Goal: Task Accomplishment & Management: Complete application form

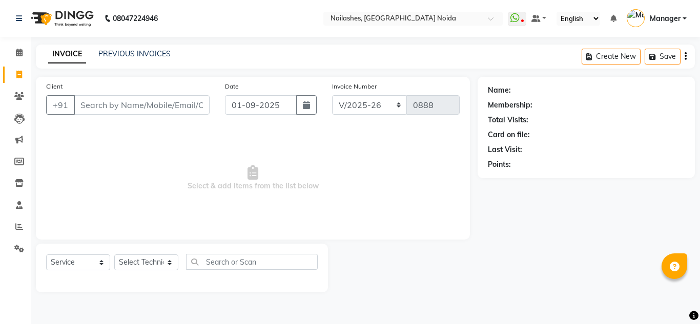
select select "6068"
select select "service"
drag, startPoint x: 0, startPoint y: 0, endPoint x: 181, endPoint y: 104, distance: 208.4
click at [181, 104] on input "Client" at bounding box center [142, 104] width 136 height 19
type input "945183546"
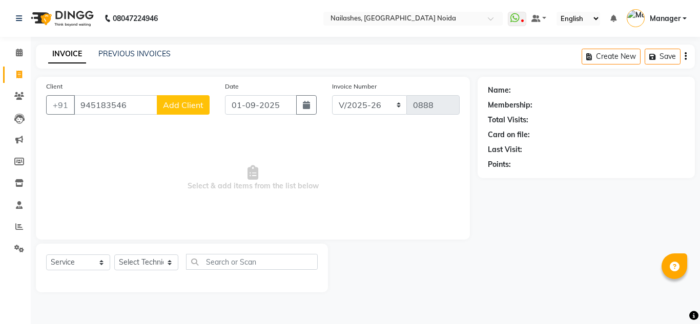
click at [176, 103] on span "Add Client" at bounding box center [183, 105] width 40 height 10
select select "21"
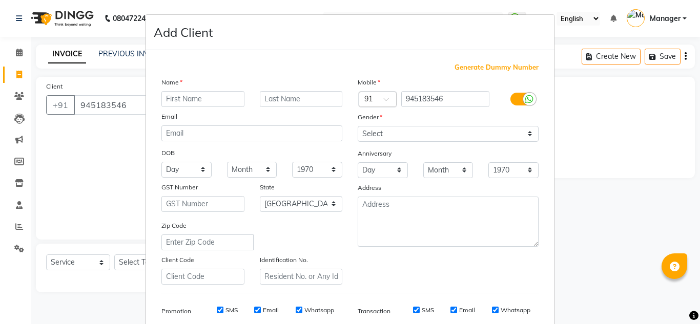
click at [207, 104] on input "text" at bounding box center [202, 99] width 83 height 16
type input "aditi"
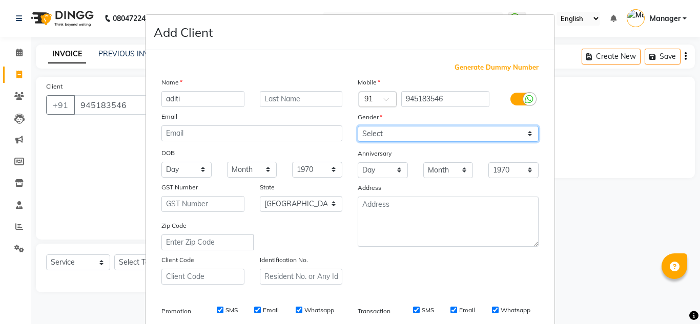
click at [358, 133] on select "Select [DEMOGRAPHIC_DATA] [DEMOGRAPHIC_DATA] Other Prefer Not To Say" at bounding box center [448, 134] width 181 height 16
select select "[DEMOGRAPHIC_DATA]"
click at [358, 126] on select "Select [DEMOGRAPHIC_DATA] [DEMOGRAPHIC_DATA] Other Prefer Not To Say" at bounding box center [448, 134] width 181 height 16
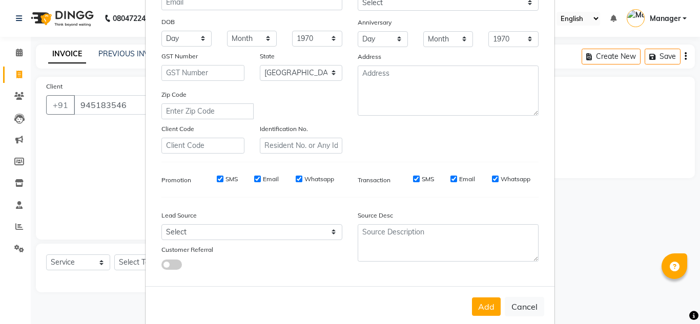
scroll to position [149, 0]
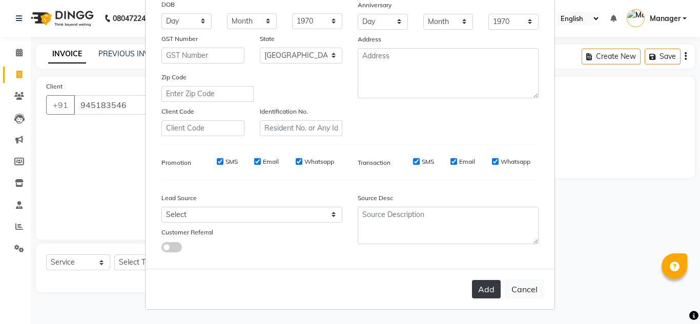
click at [482, 295] on button "Add" at bounding box center [486, 289] width 29 height 18
click at [482, 290] on button "Add" at bounding box center [486, 289] width 29 height 18
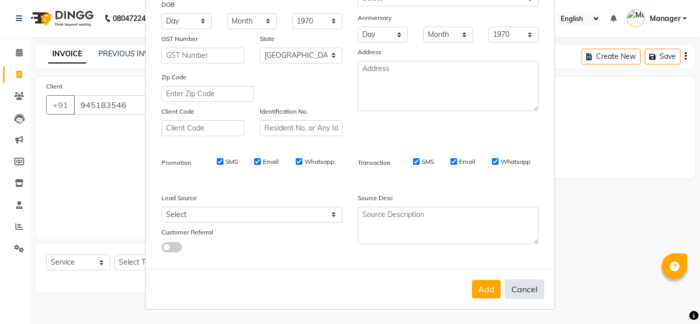
click at [525, 289] on button "Cancel" at bounding box center [524, 289] width 39 height 19
select select
select select "null"
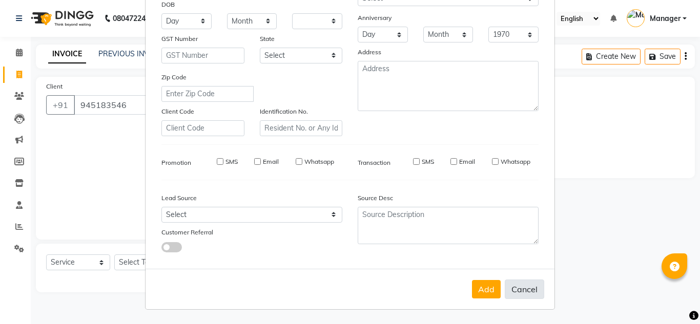
select select
checkbox input "false"
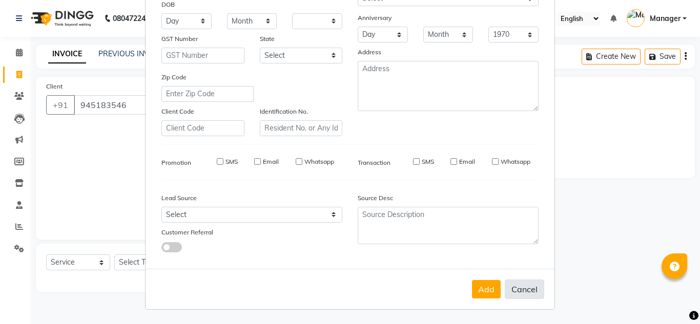
checkbox input "false"
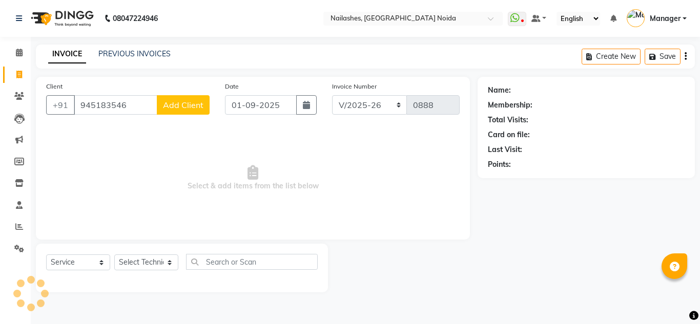
click at [172, 106] on span "Add Client" at bounding box center [183, 105] width 40 height 10
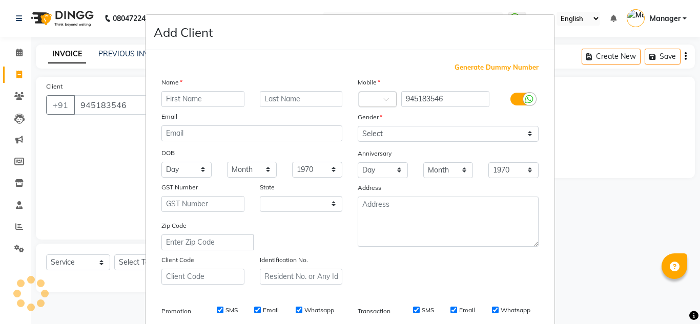
select select "21"
click at [217, 101] on input "text" at bounding box center [202, 99] width 83 height 16
type input "[PERSON_NAME]"
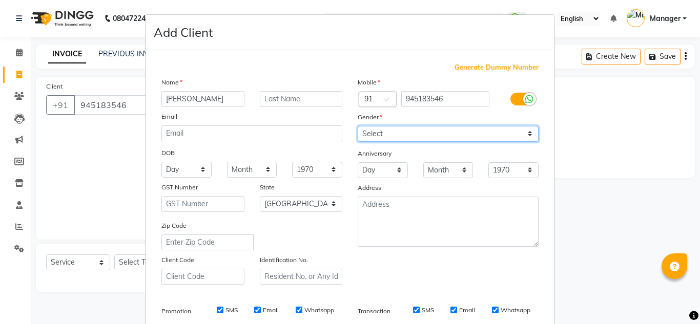
click at [368, 133] on select "Select [DEMOGRAPHIC_DATA] [DEMOGRAPHIC_DATA] Other Prefer Not To Say" at bounding box center [448, 134] width 181 height 16
select select "[DEMOGRAPHIC_DATA]"
click at [358, 126] on select "Select [DEMOGRAPHIC_DATA] [DEMOGRAPHIC_DATA] Other Prefer Not To Say" at bounding box center [448, 134] width 181 height 16
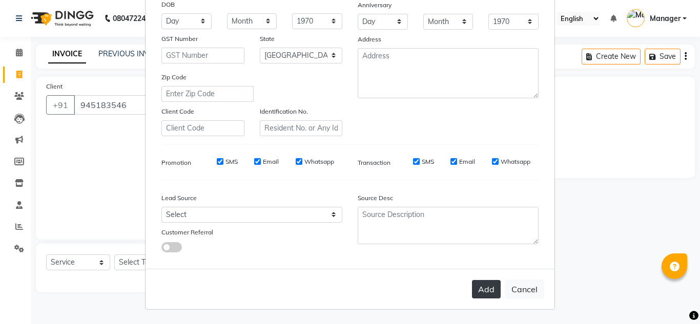
click at [480, 291] on button "Add" at bounding box center [486, 289] width 29 height 18
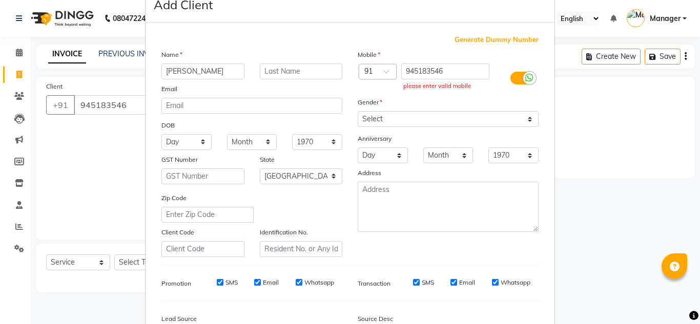
scroll to position [0, 0]
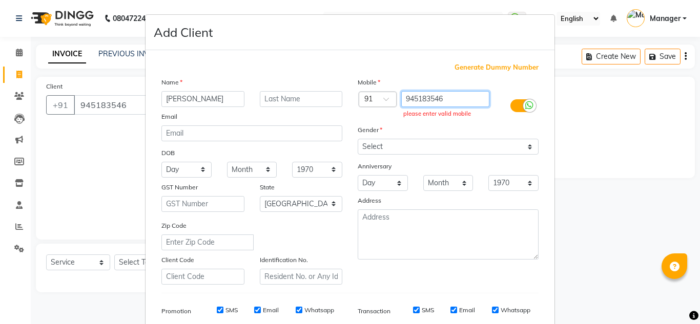
click at [443, 99] on input "945183546" at bounding box center [445, 99] width 89 height 16
click at [427, 97] on input "945183546" at bounding box center [445, 99] width 89 height 16
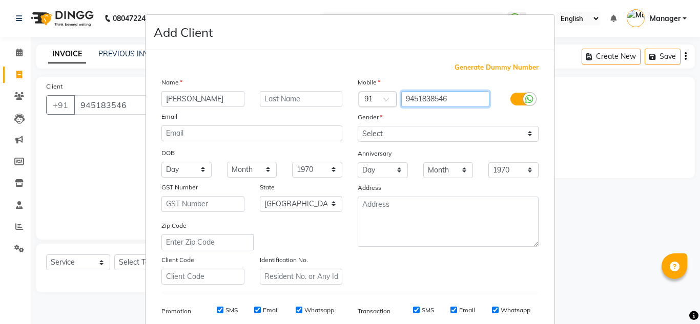
type input "9451838546"
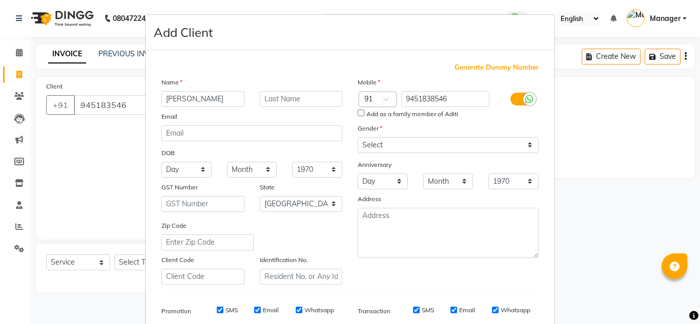
click at [109, 101] on ngb-modal-window "Add Client Generate Dummy Number Name [PERSON_NAME] Email DOB Day 01 02 03 04 0…" at bounding box center [350, 162] width 700 height 324
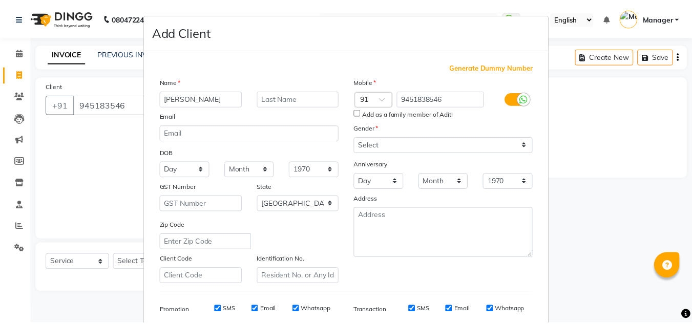
scroll to position [149, 0]
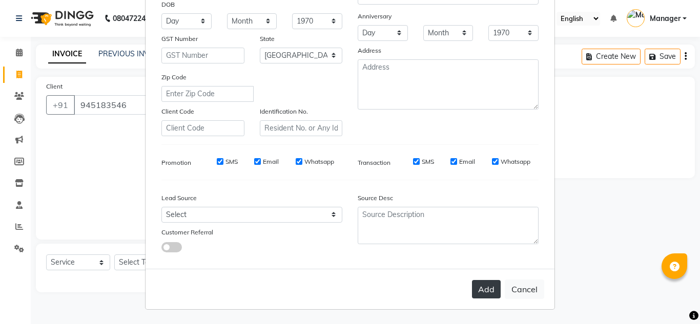
click at [479, 289] on button "Add" at bounding box center [486, 289] width 29 height 18
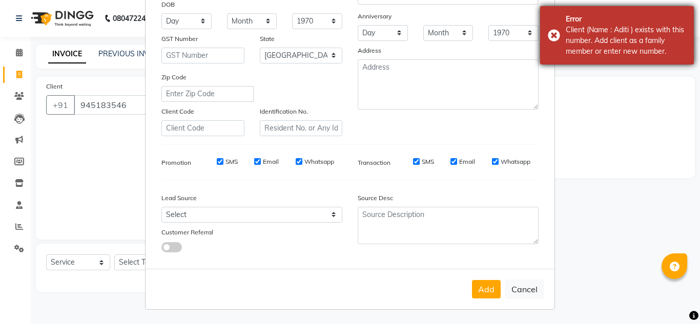
click at [552, 34] on div "Error Client (Name : Aditi ) exists with this number. Add client as a family me…" at bounding box center [617, 35] width 154 height 58
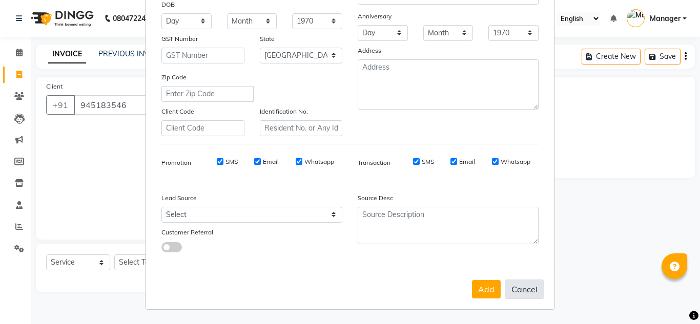
click at [511, 295] on button "Cancel" at bounding box center [524, 289] width 39 height 19
select select
select select "null"
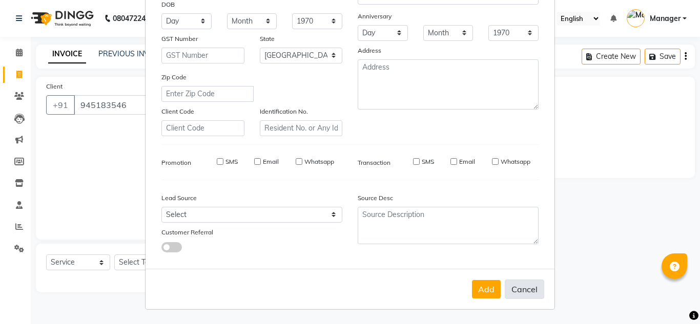
select select
checkbox input "false"
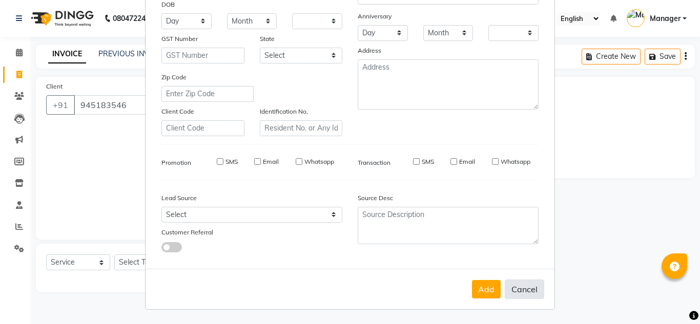
checkbox input "false"
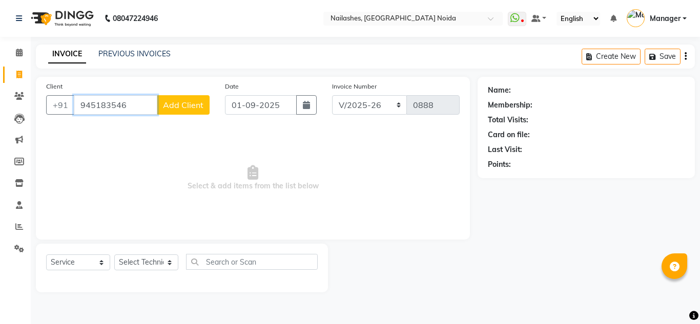
click at [109, 106] on input "945183546" at bounding box center [116, 104] width 84 height 19
type input "9451838546"
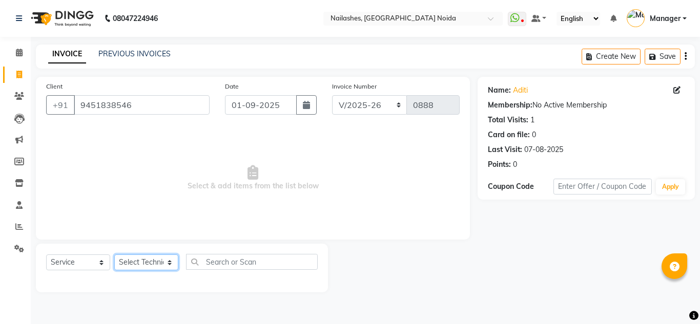
click at [143, 266] on select "Select Technician [PERSON_NAME] [PERSON_NAME] Lokito Manager [PERSON_NAME] [PER…" at bounding box center [146, 263] width 64 height 16
select select "86547"
click at [114, 255] on select "Select Technician [PERSON_NAME] [PERSON_NAME] Lokito Manager [PERSON_NAME] [PER…" at bounding box center [146, 263] width 64 height 16
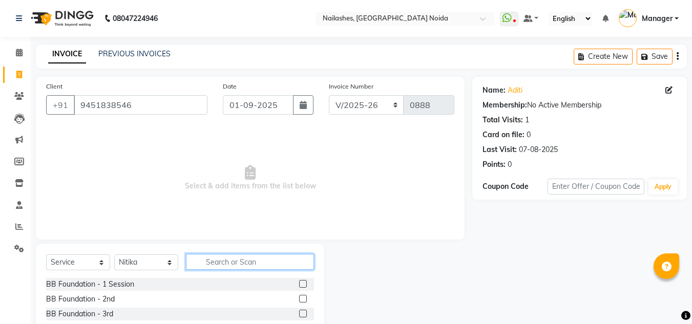
click at [229, 265] on input "text" at bounding box center [250, 262] width 128 height 16
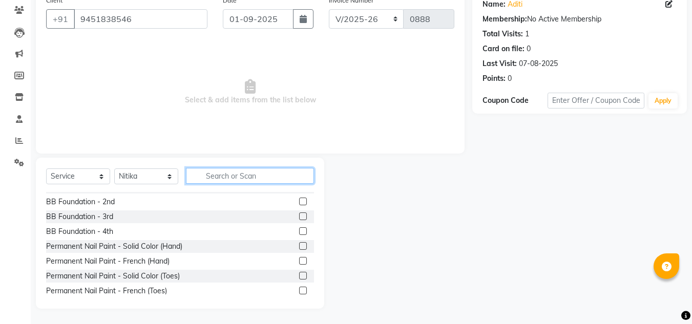
scroll to position [0, 0]
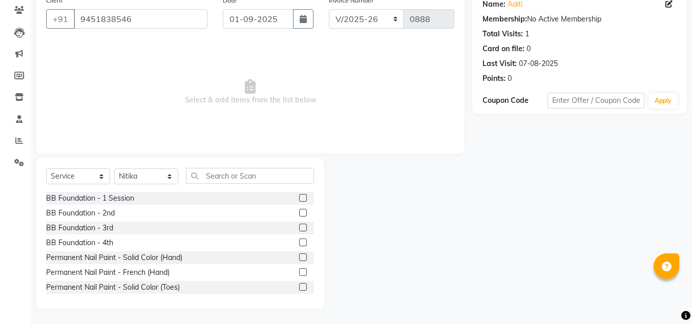
click at [299, 256] on label at bounding box center [303, 258] width 8 height 8
click at [299, 256] on input "checkbox" at bounding box center [302, 258] width 7 height 7
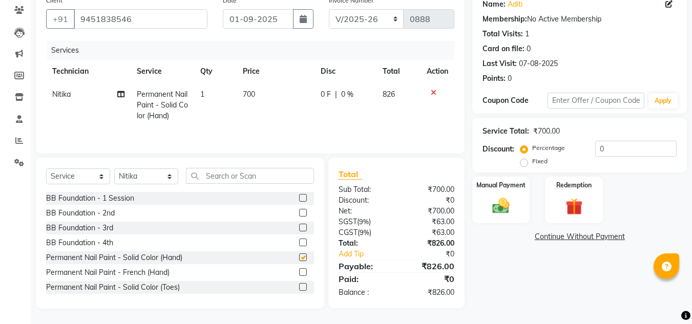
checkbox input "false"
click at [255, 94] on span "700" at bounding box center [249, 94] width 12 height 9
select select "86547"
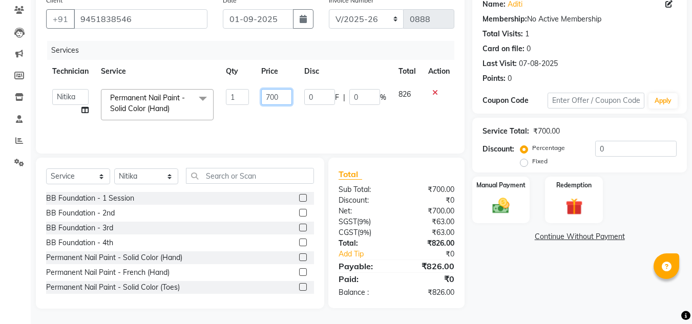
click at [281, 98] on input "700" at bounding box center [276, 97] width 31 height 16
type input "7"
type input "500"
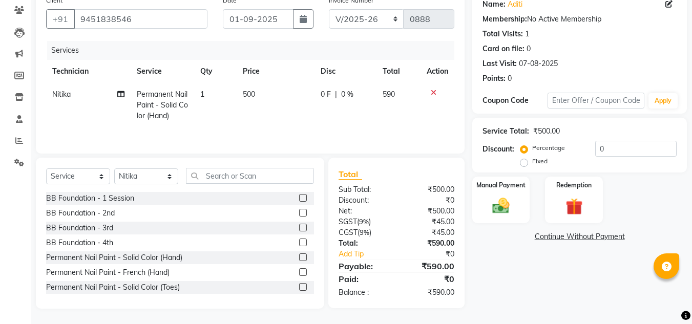
click at [404, 96] on td "590" at bounding box center [399, 105] width 44 height 45
select select "86547"
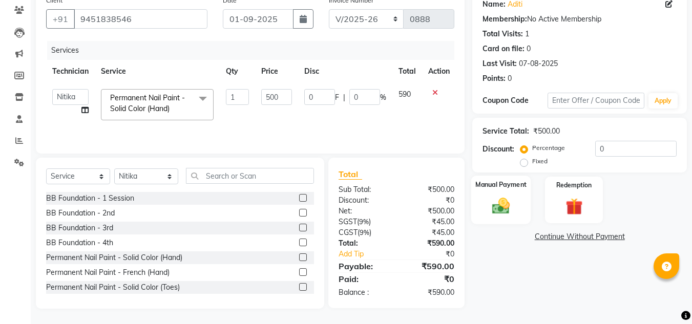
click at [485, 220] on div "Manual Payment" at bounding box center [501, 200] width 60 height 49
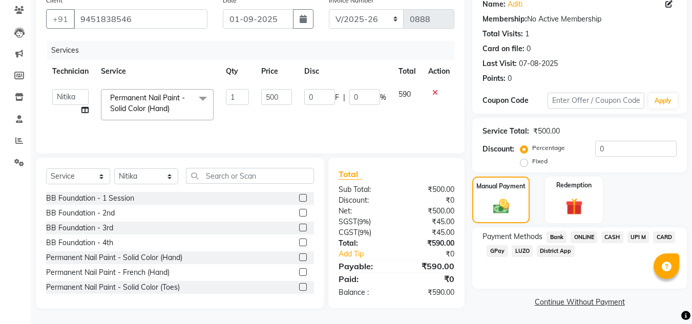
click at [585, 239] on span "ONLINE" at bounding box center [584, 238] width 27 height 12
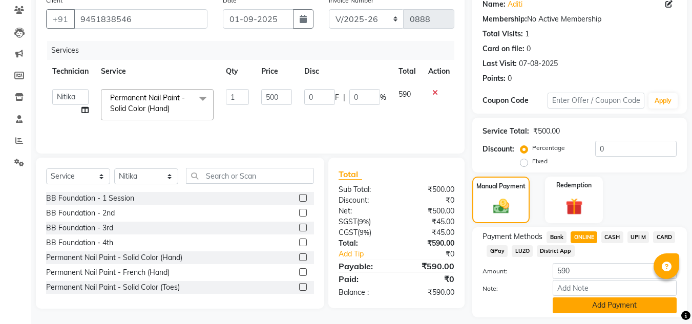
click at [604, 302] on button "Add Payment" at bounding box center [615, 306] width 124 height 16
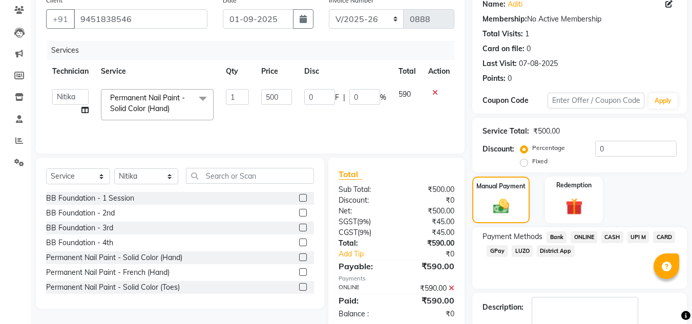
scroll to position [145, 0]
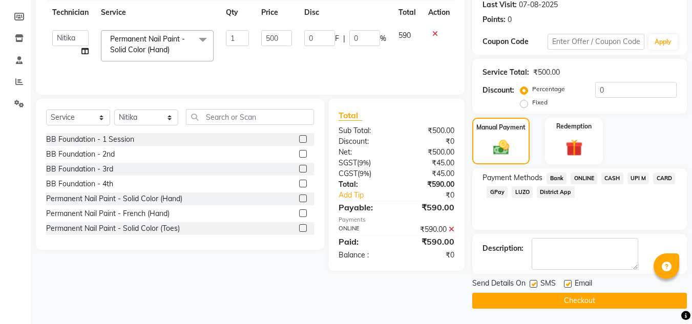
click at [572, 301] on button "Checkout" at bounding box center [579, 301] width 215 height 16
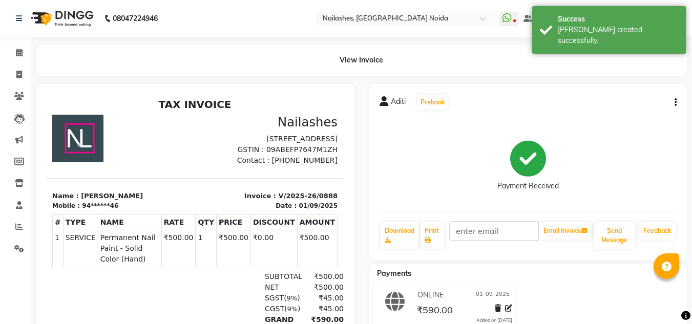
select select "service"
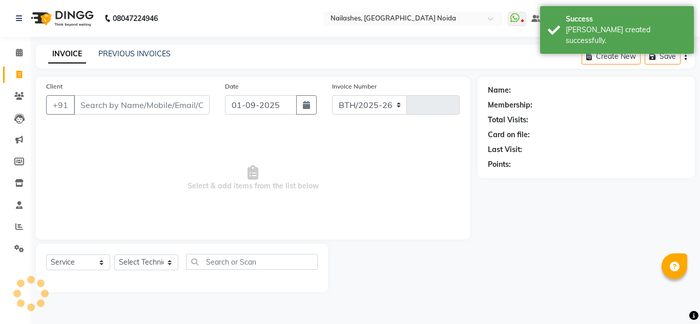
select select "6068"
type input "0889"
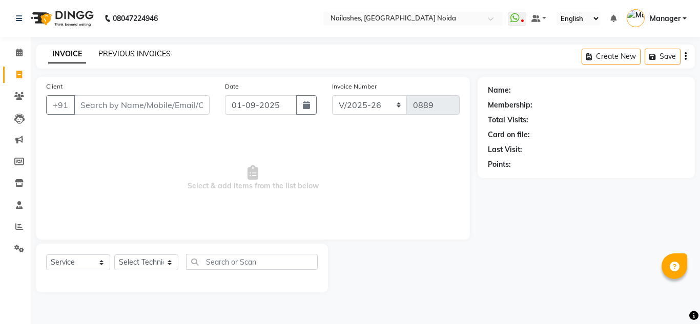
click at [142, 52] on link "PREVIOUS INVOICES" at bounding box center [134, 53] width 72 height 9
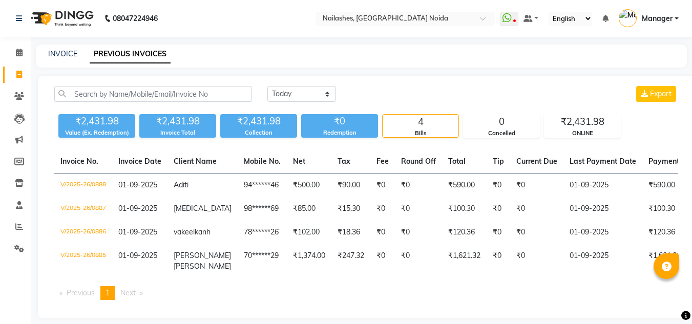
click at [142, 52] on link "PREVIOUS INVOICES" at bounding box center [130, 54] width 81 height 18
click at [68, 49] on link "INVOICE" at bounding box center [62, 53] width 29 height 9
select select "service"
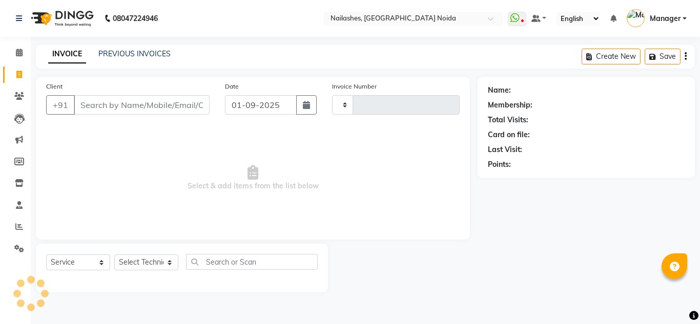
type input "0889"
select select "6068"
